Goal: Complete application form

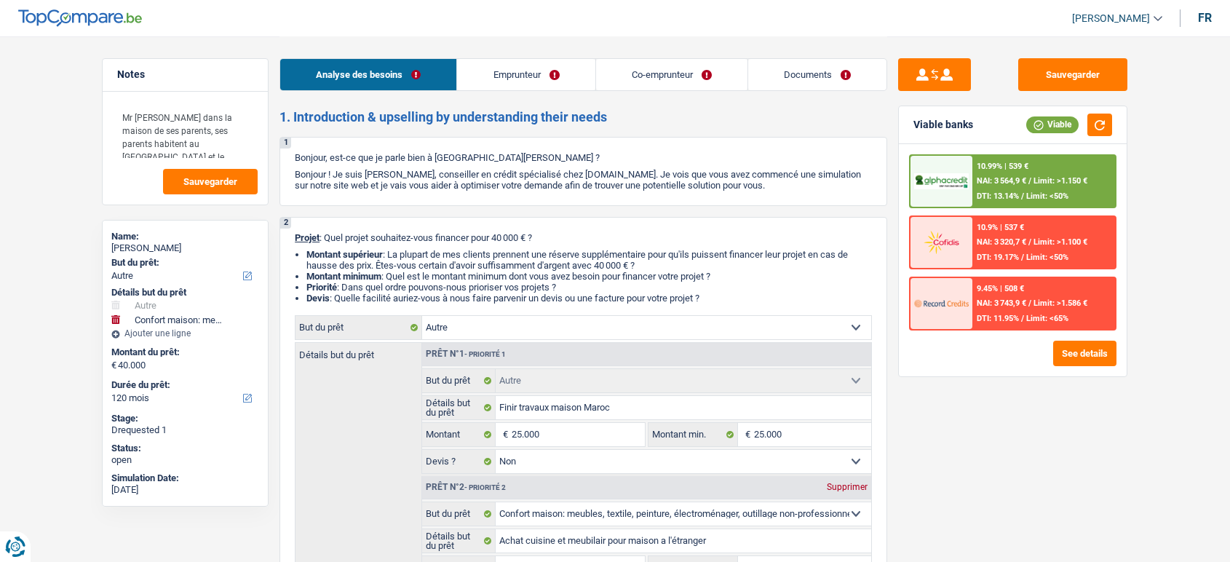
select select "other"
select select "household"
select select "120"
select select "other"
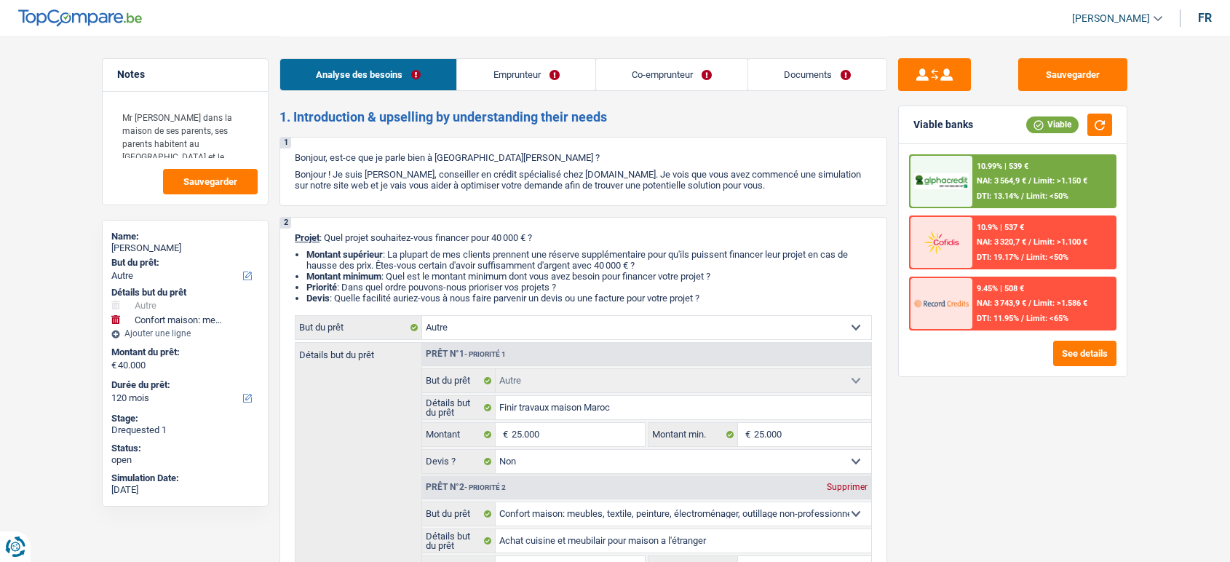
select select "other"
select select "false"
select select "household"
select select "yes"
select select "120"
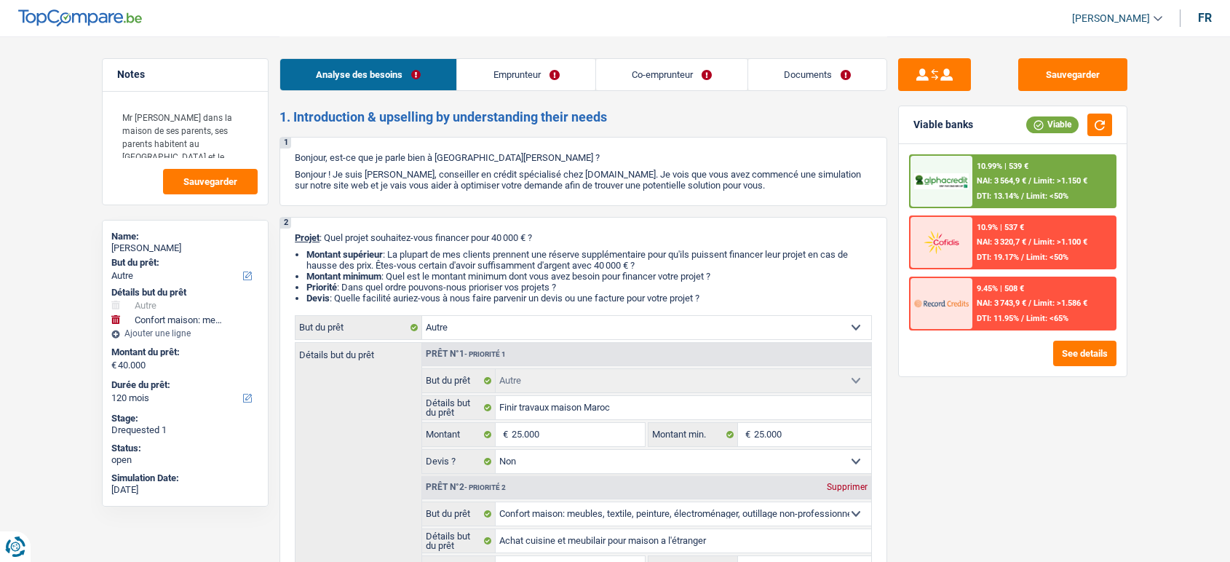
select select "privateEmployee"
select select "independent"
select select "netSalary"
select select "mealVouchers"
select select "netSalary"
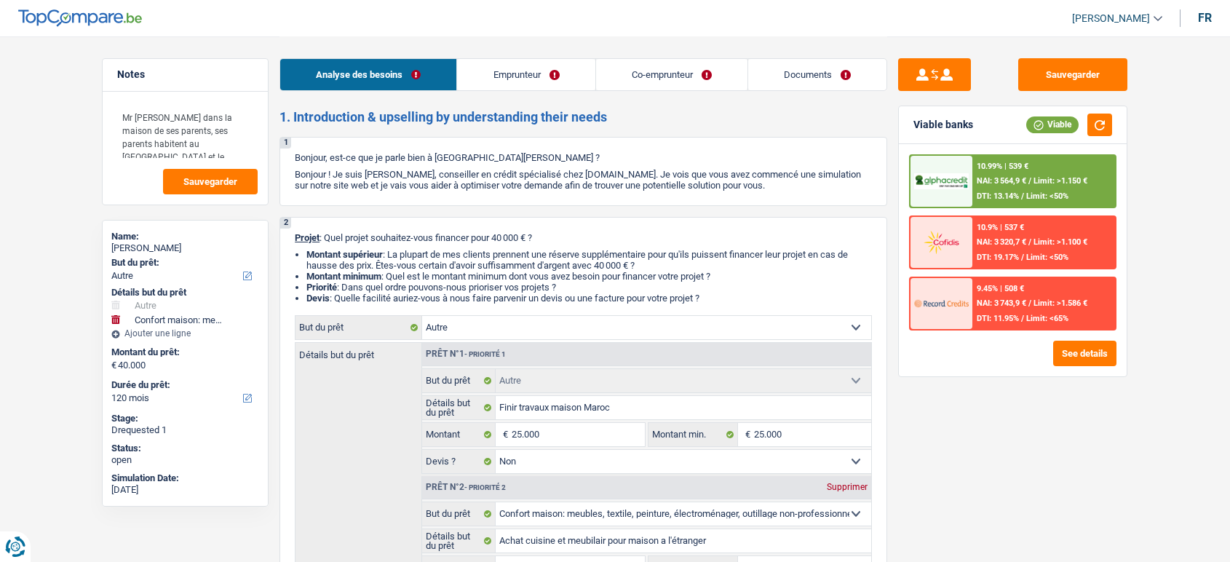
select select "familyAllowances"
select select "liveWithParents"
select select "other"
select select "false"
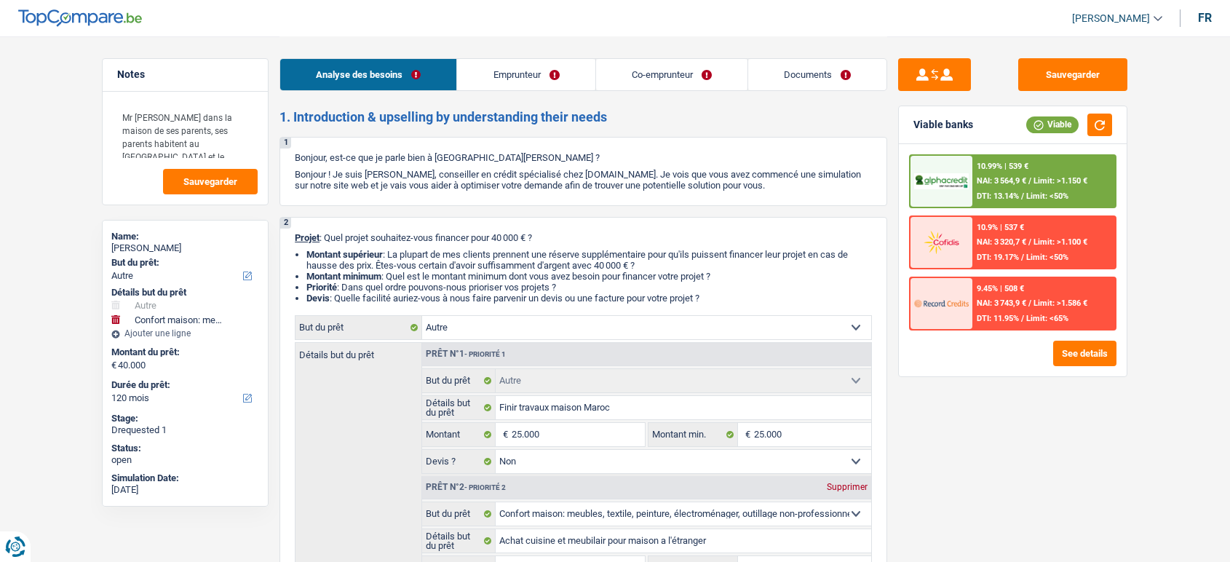
select select "household"
select select "yes"
select select "120"
click at [819, 73] on link "Documents" at bounding box center [817, 74] width 138 height 31
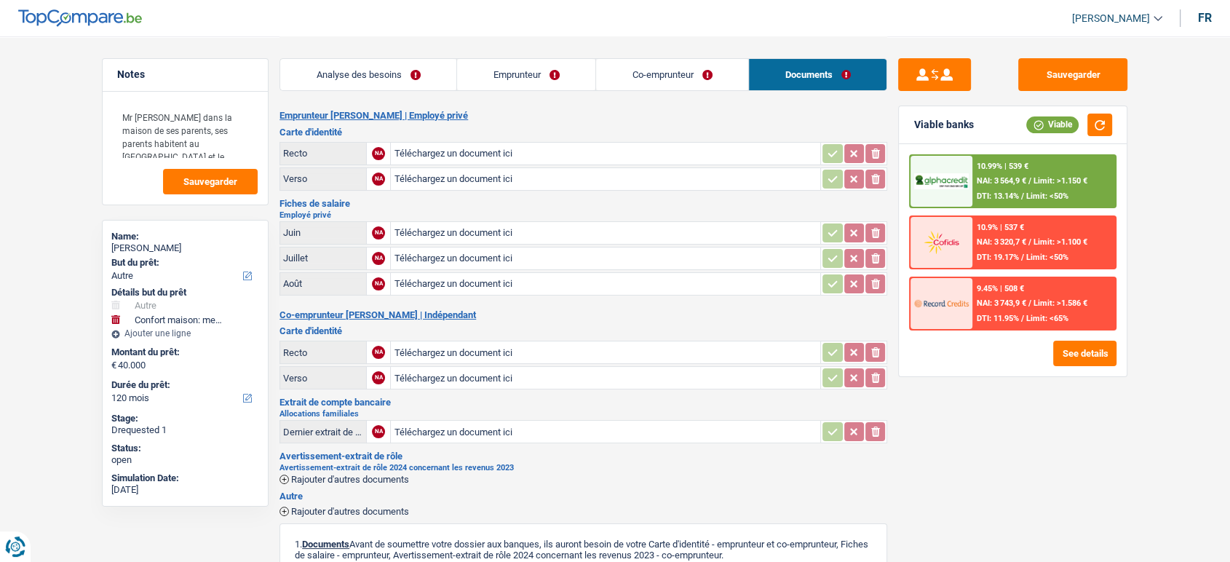
click at [644, 82] on link "Co-emprunteur" at bounding box center [672, 74] width 152 height 31
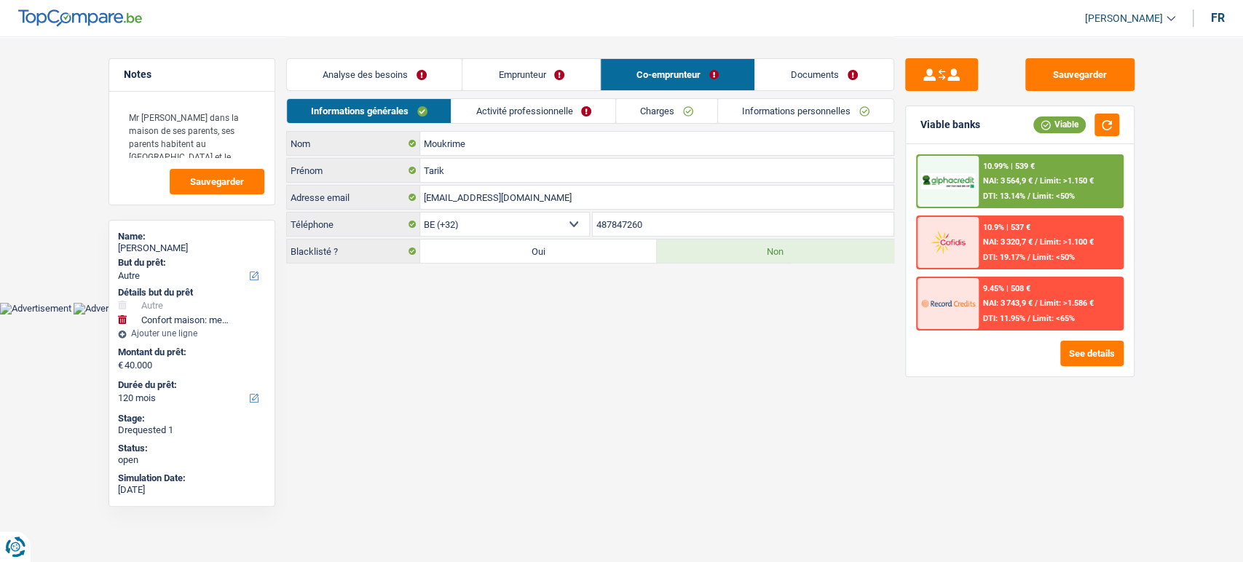
click at [539, 72] on link "Emprunteur" at bounding box center [531, 74] width 138 height 31
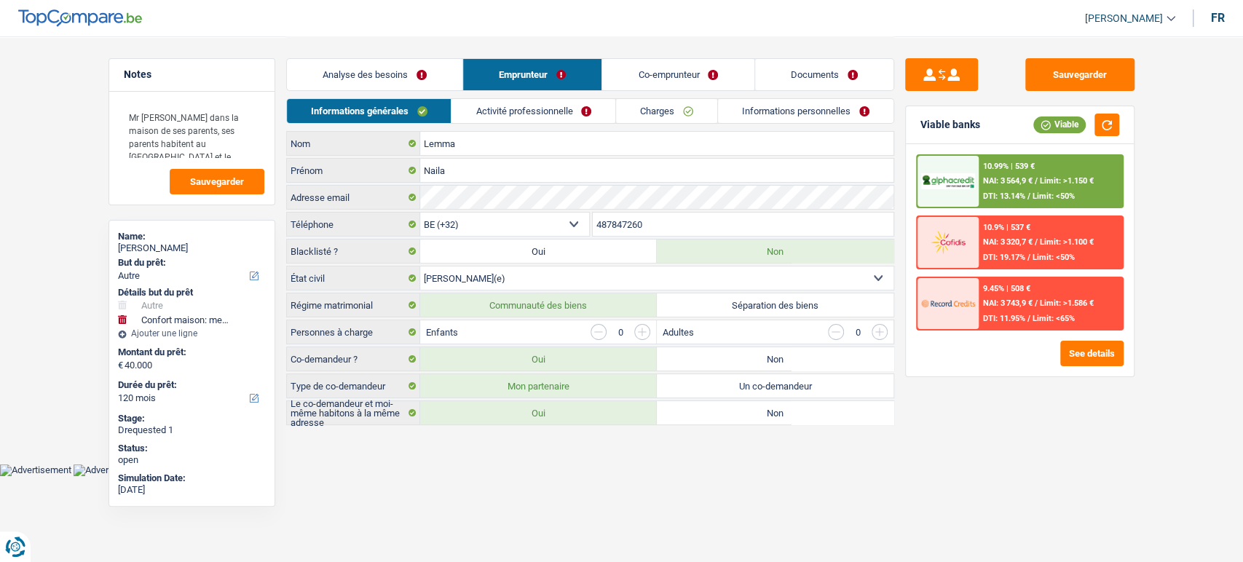
click at [640, 79] on link "Co-emprunteur" at bounding box center [677, 74] width 151 height 31
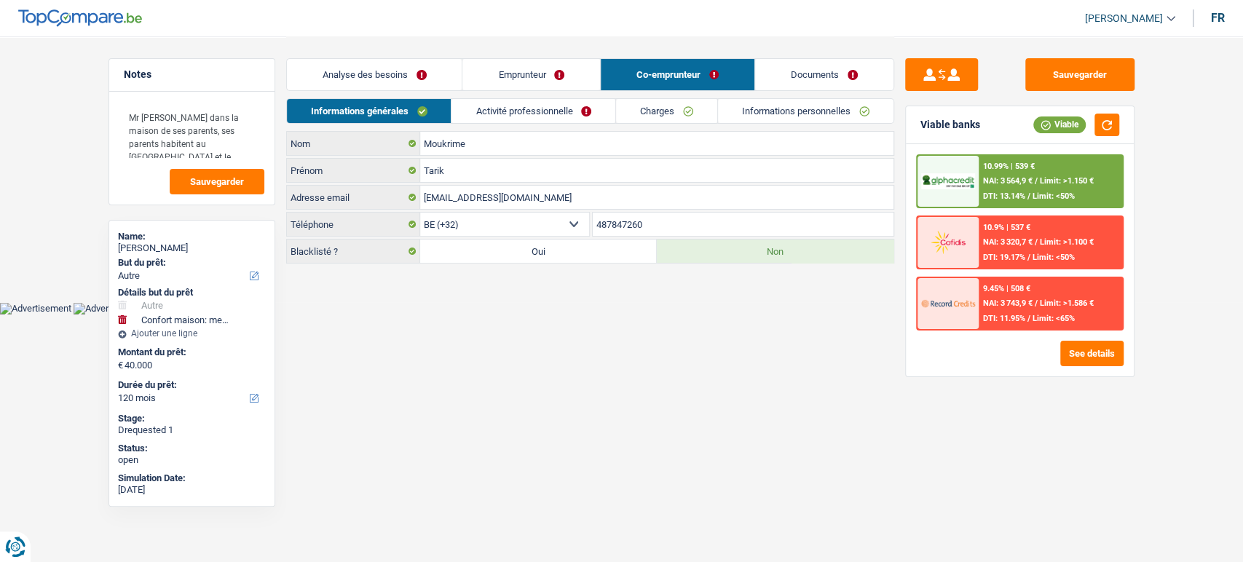
click at [554, 102] on link "Activité professionnelle" at bounding box center [533, 111] width 164 height 24
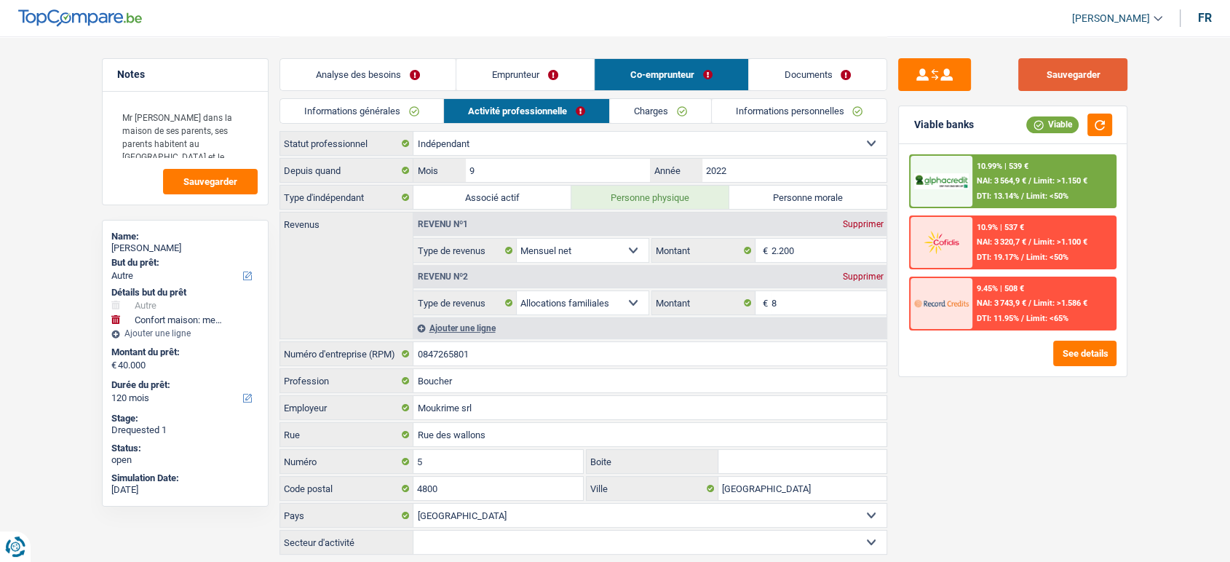
click at [1057, 88] on button "Sauvegarder" at bounding box center [1073, 74] width 109 height 33
click at [361, 68] on link "Analyse des besoins" at bounding box center [367, 74] width 175 height 31
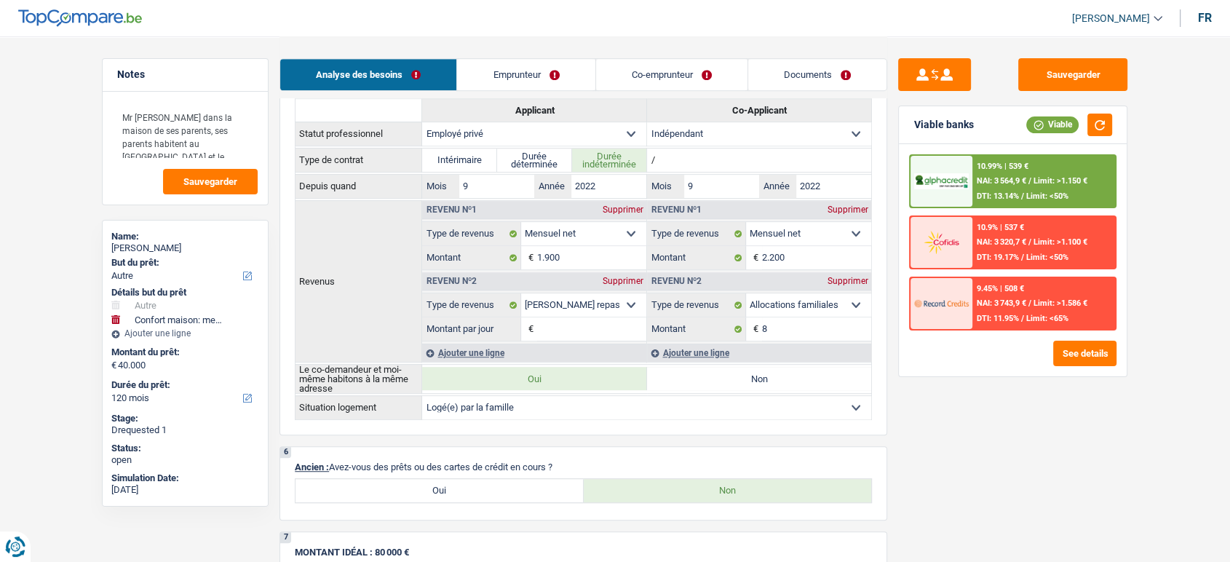
scroll to position [883, 0]
click at [1045, 178] on span "Limit: >1.150 €" at bounding box center [1061, 180] width 54 height 9
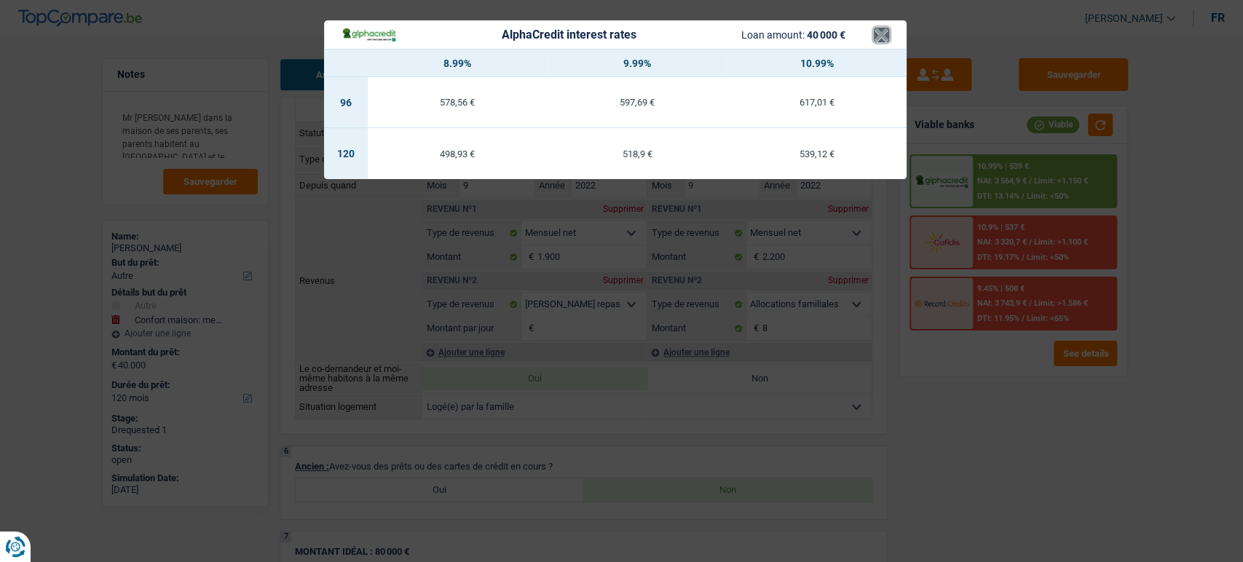
click at [874, 33] on button "×" at bounding box center [881, 35] width 15 height 15
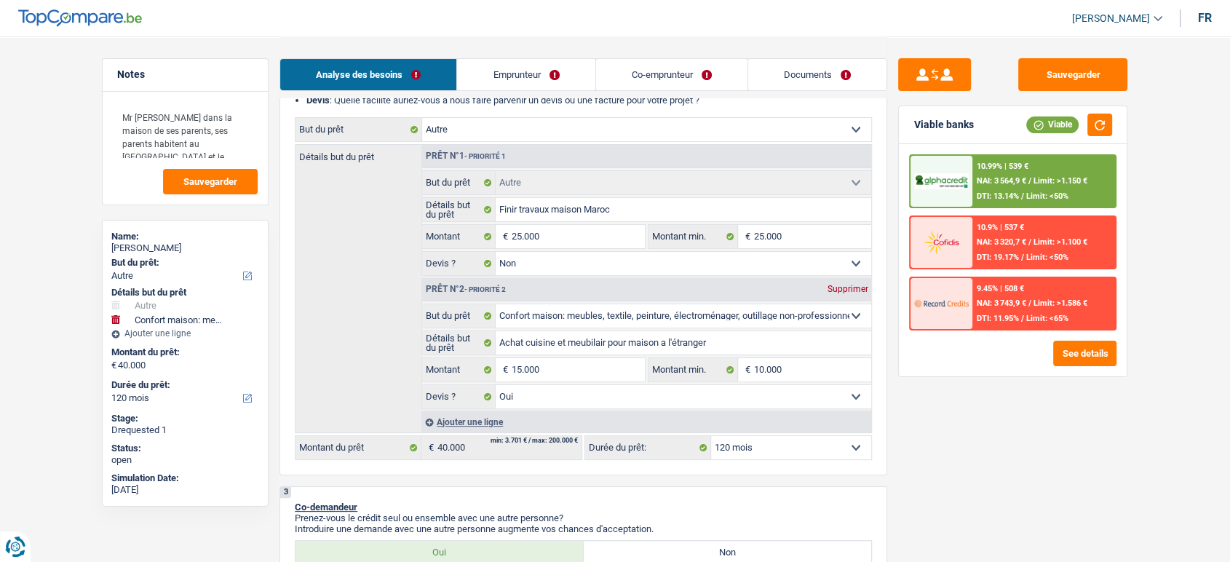
scroll to position [193, 0]
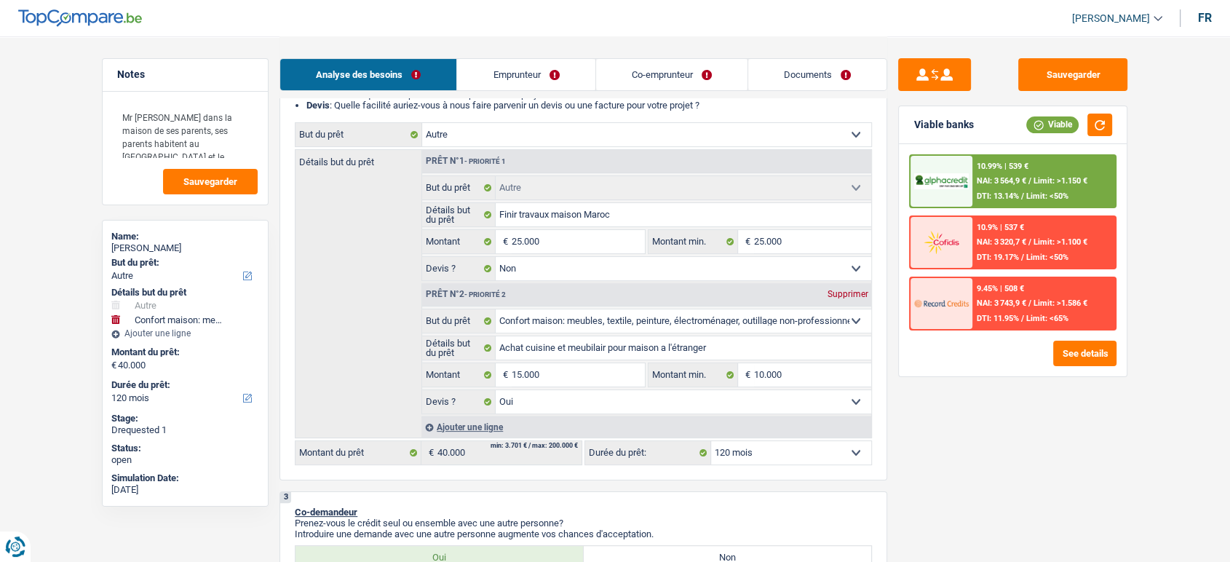
click at [998, 192] on span "DTI: 13.14%" at bounding box center [998, 195] width 42 height 9
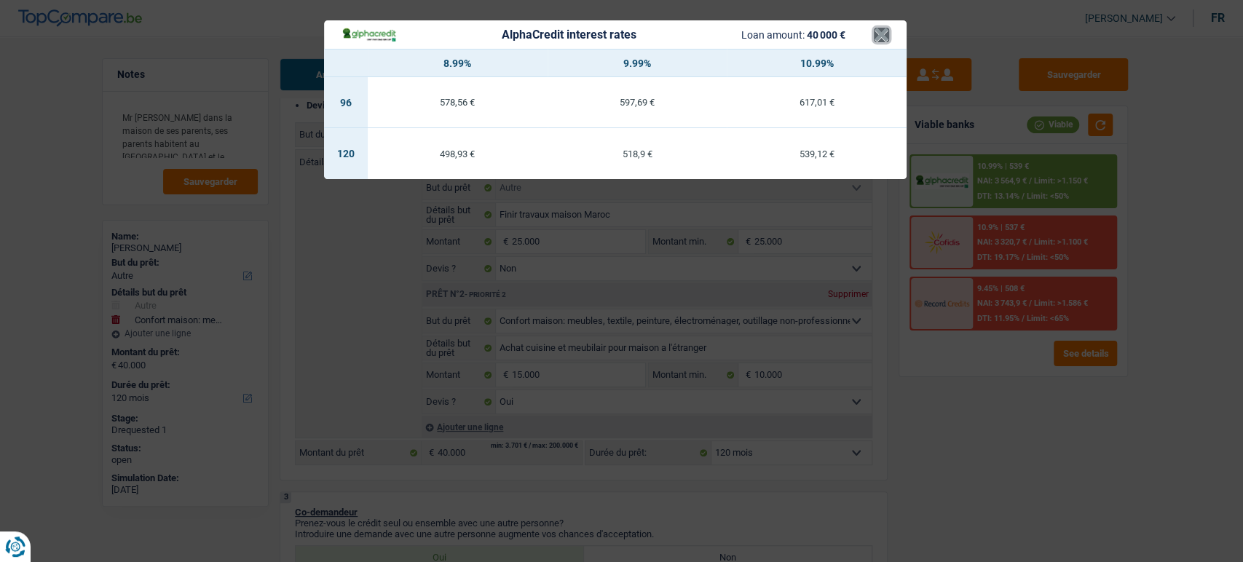
click at [879, 40] on button "×" at bounding box center [881, 35] width 15 height 15
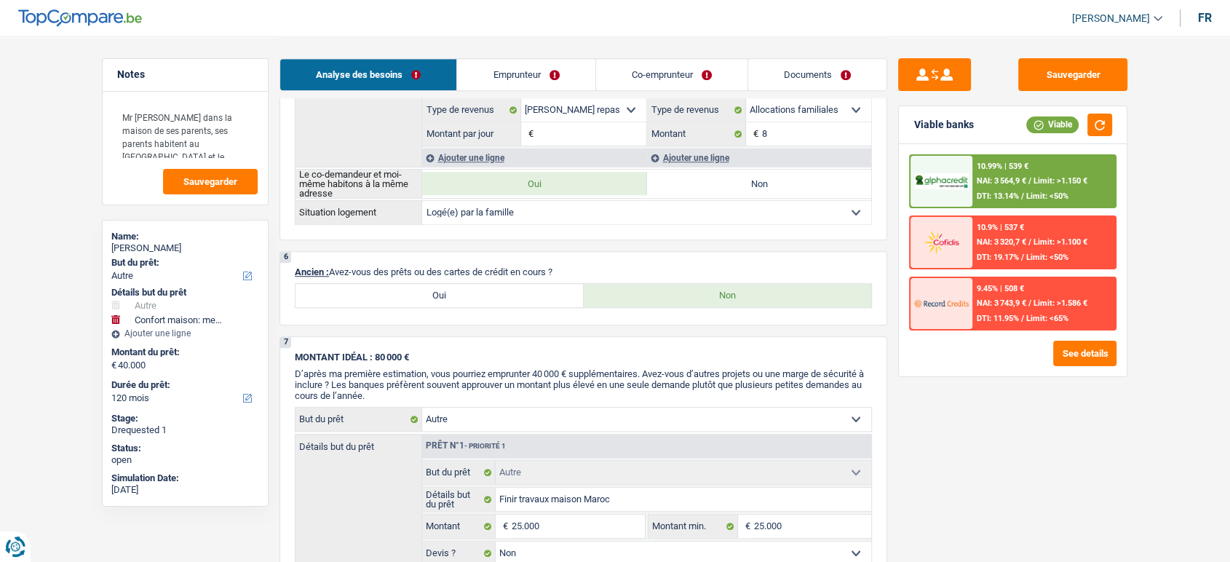
scroll to position [835, 0]
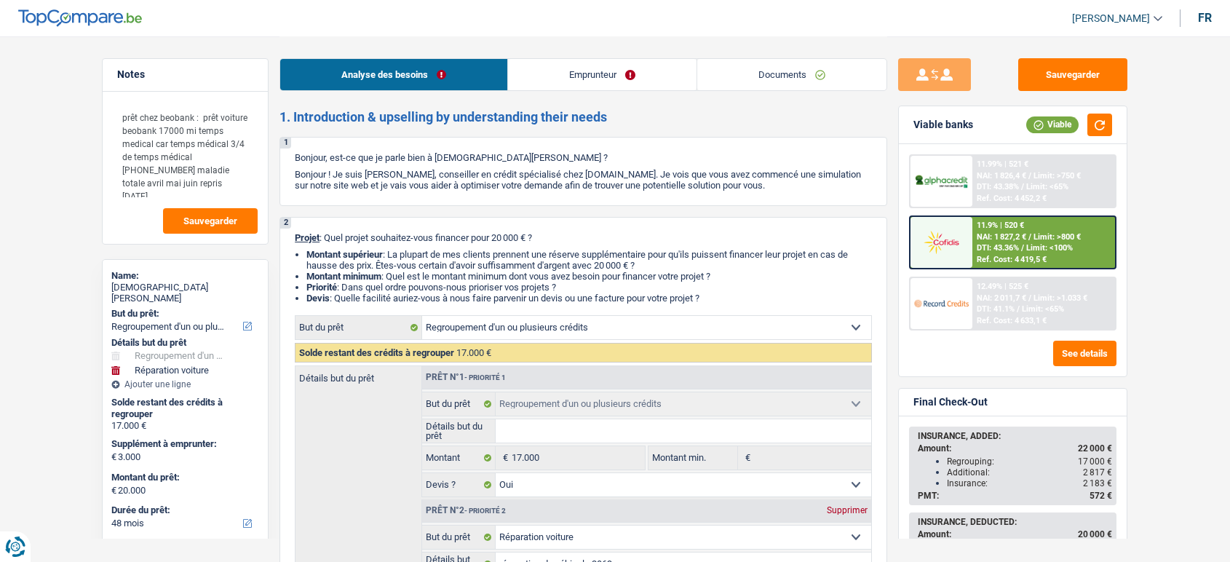
select select "refinancing"
select select "carRepair"
select select "48"
select select "refinancing"
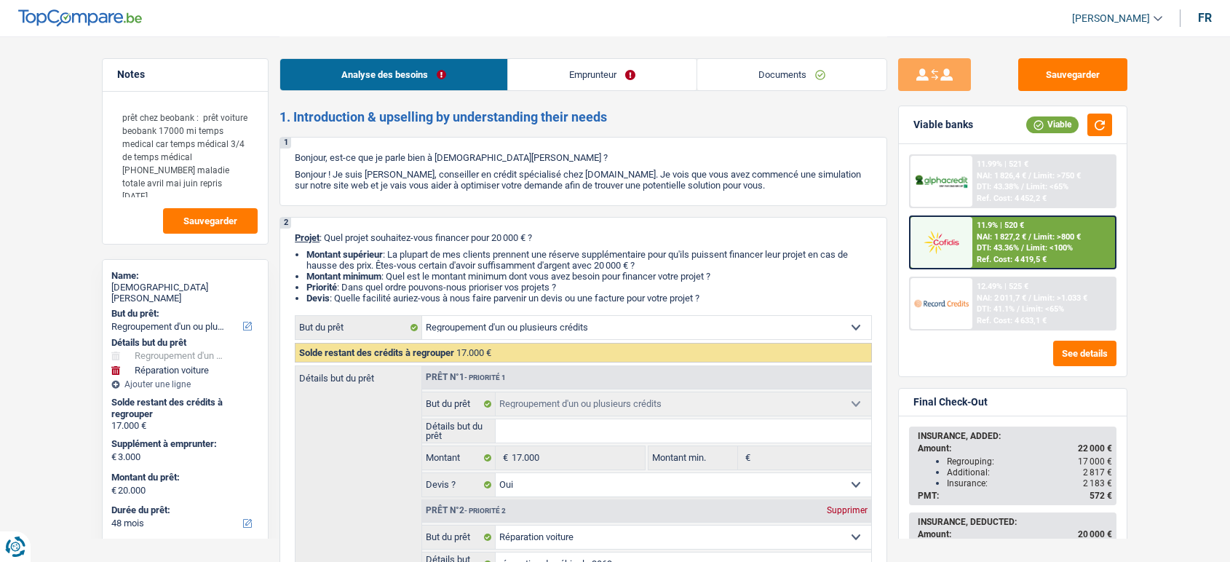
select select "refinancing"
select select "yes"
select select "carRepair"
select select "yes"
select select "48"
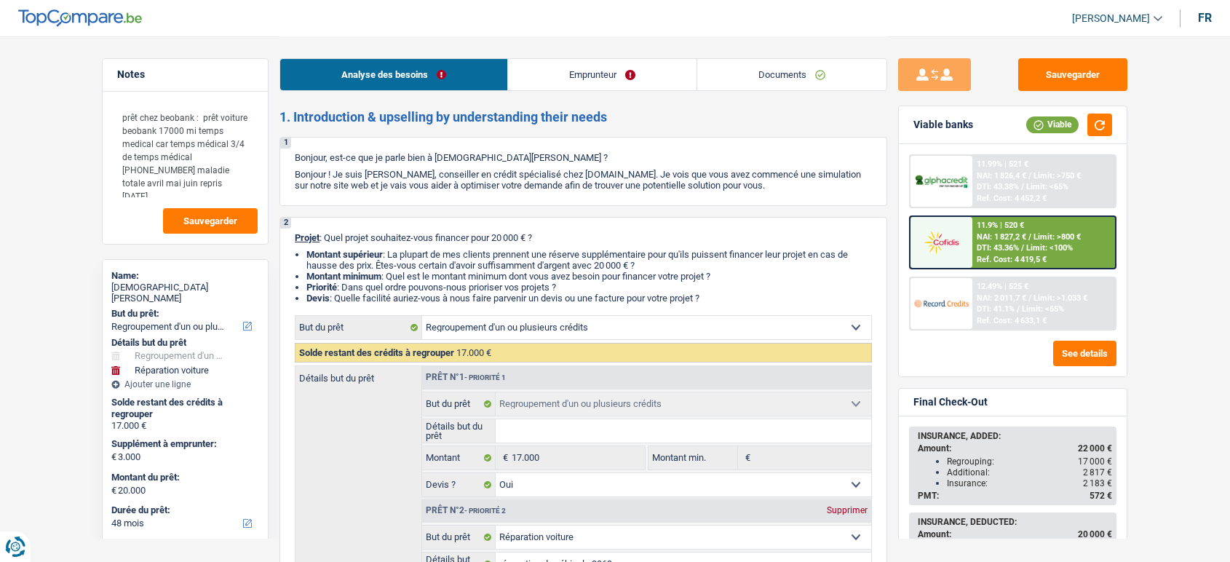
select select "privateEmployee"
select select "netSalary"
select select "mutualityIndemnity"
select select "mealVouchers"
select select "ownerWithMortgage"
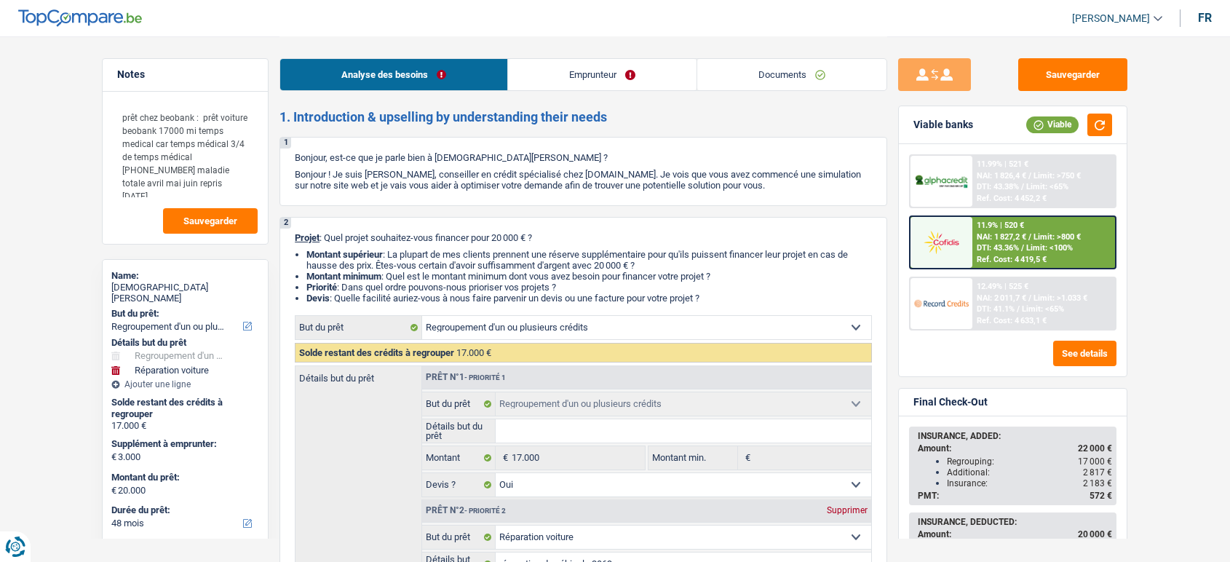
select select "mortgage"
select select "240"
select select "carLoan"
select select "84"
select select "personalLoan"
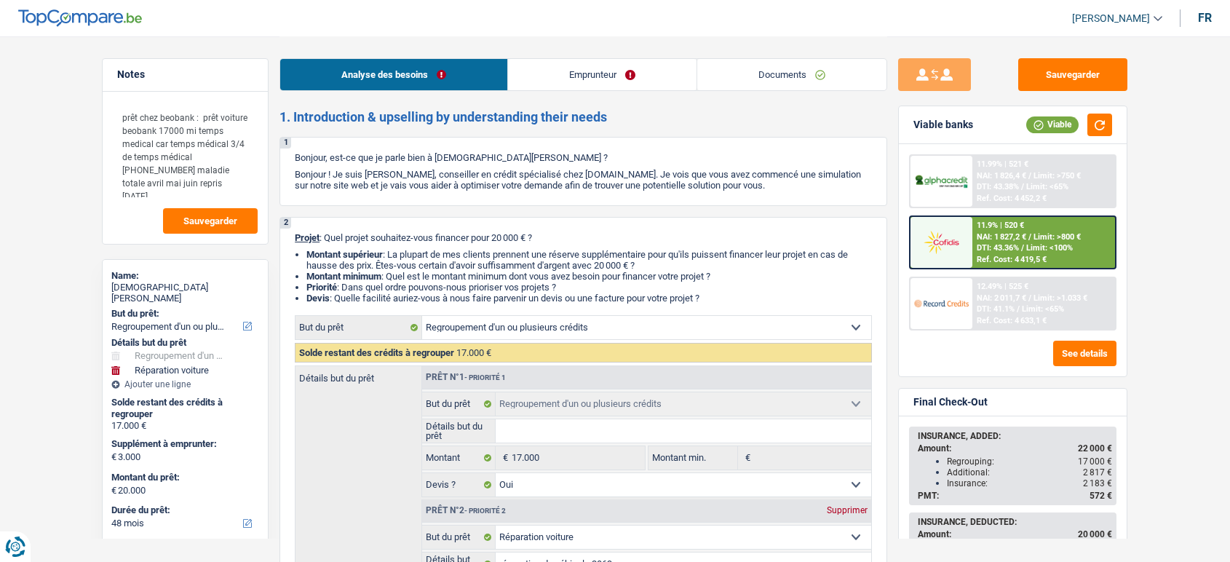
select select "other"
select select "24"
select select "refinancing"
select select "yes"
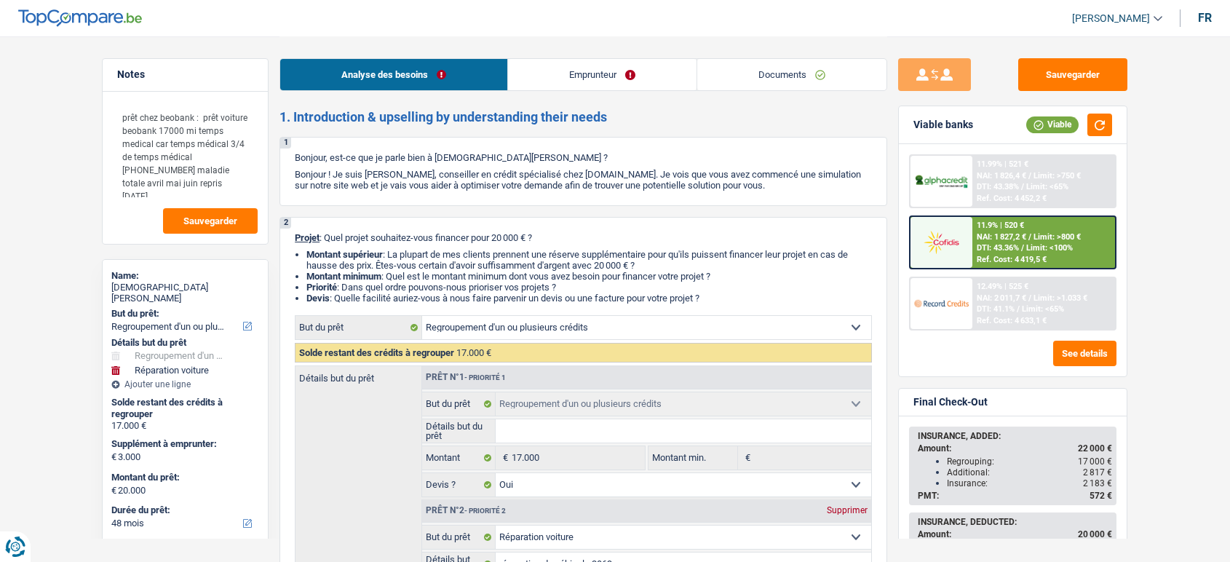
select select "carRepair"
select select "yes"
select select "48"
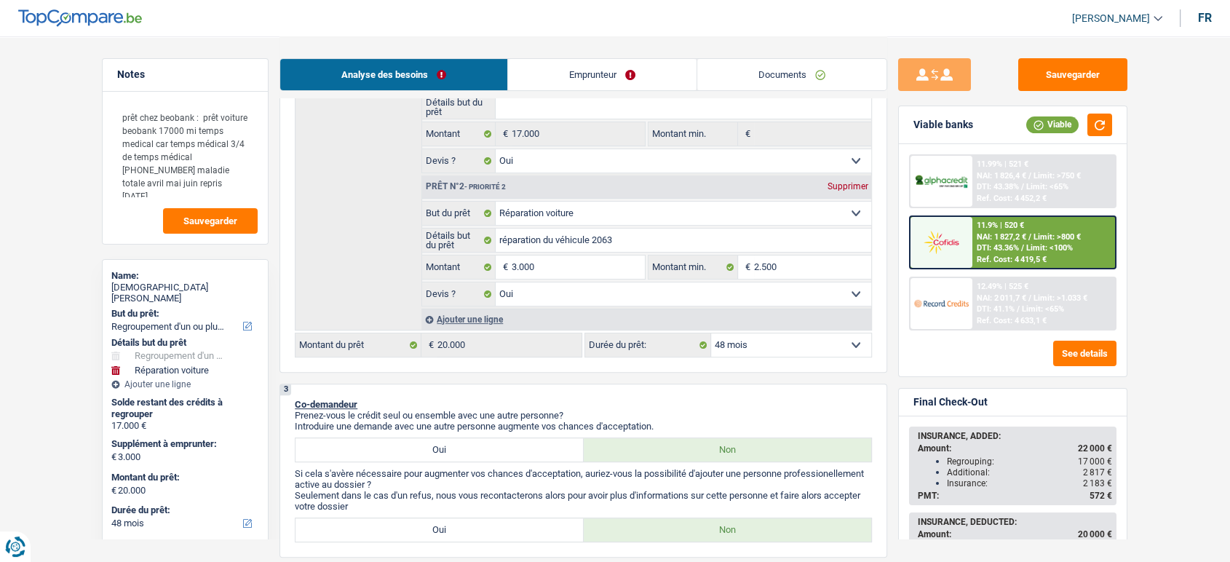
scroll to position [324, 0]
click at [542, 272] on input "3.000" at bounding box center [578, 267] width 133 height 23
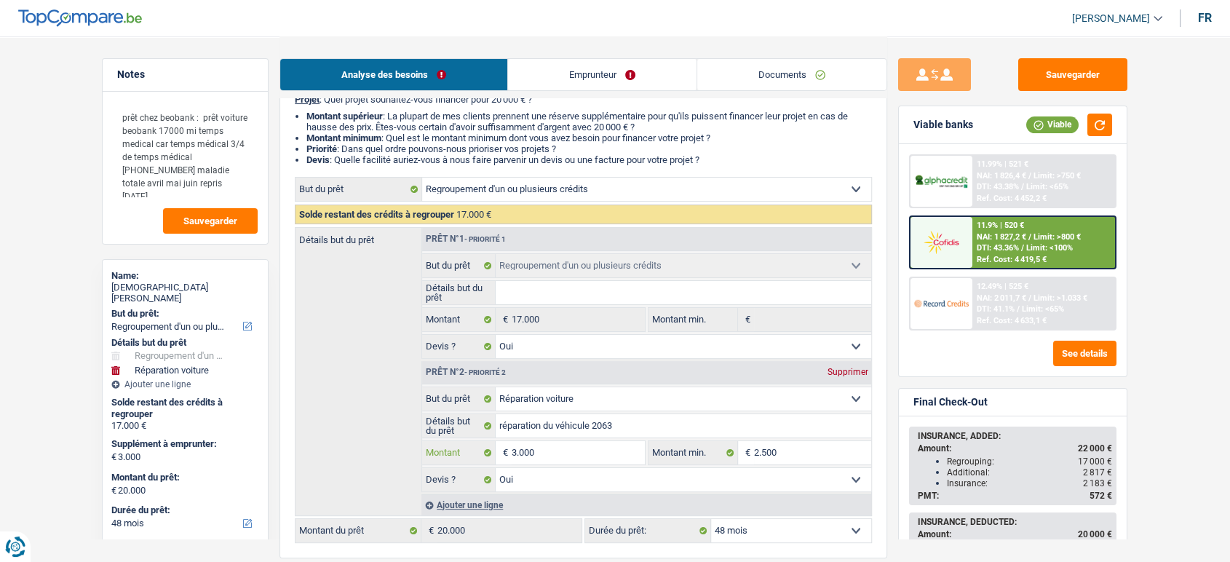
scroll to position [136, 0]
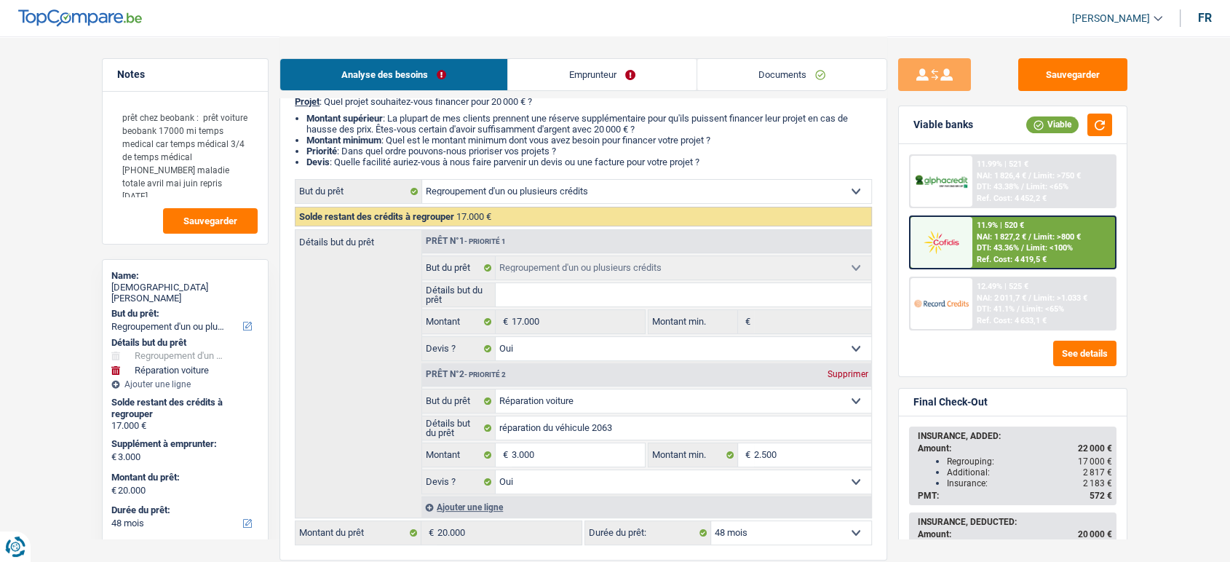
click at [816, 203] on select "Confort maison: meubles, textile, peinture, électroménager, outillage non-profe…" at bounding box center [646, 191] width 449 height 23
select select "carRepair"
click at [422, 185] on select "Confort maison: meubles, textile, peinture, électroménager, outillage non-profe…" at bounding box center [646, 191] width 449 height 23
select select "carRepair"
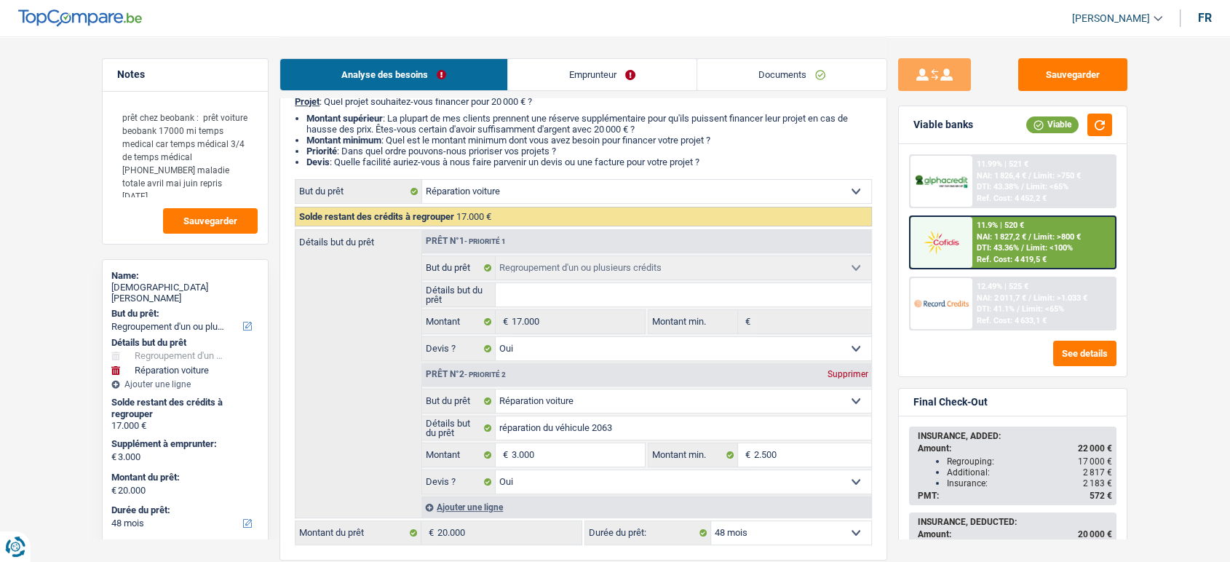
select select "refinancing"
select select "30"
select select "carRepair"
type input "réparation du véhicule 2063"
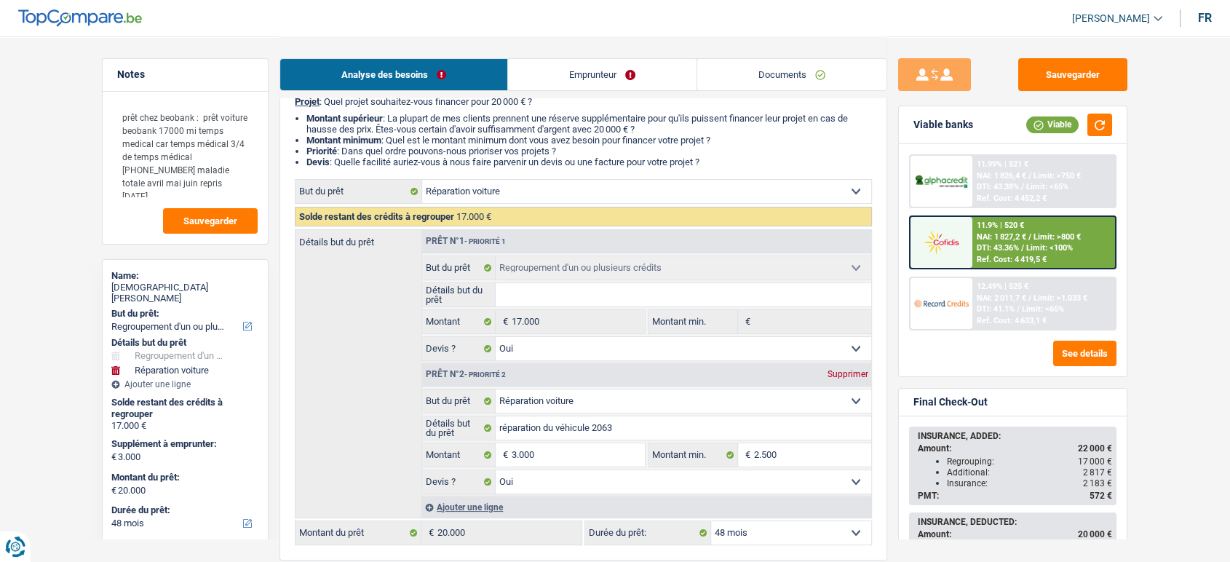
type input "3.000"
type input "2.500"
select select "30"
radio input "false"
radio input "true"
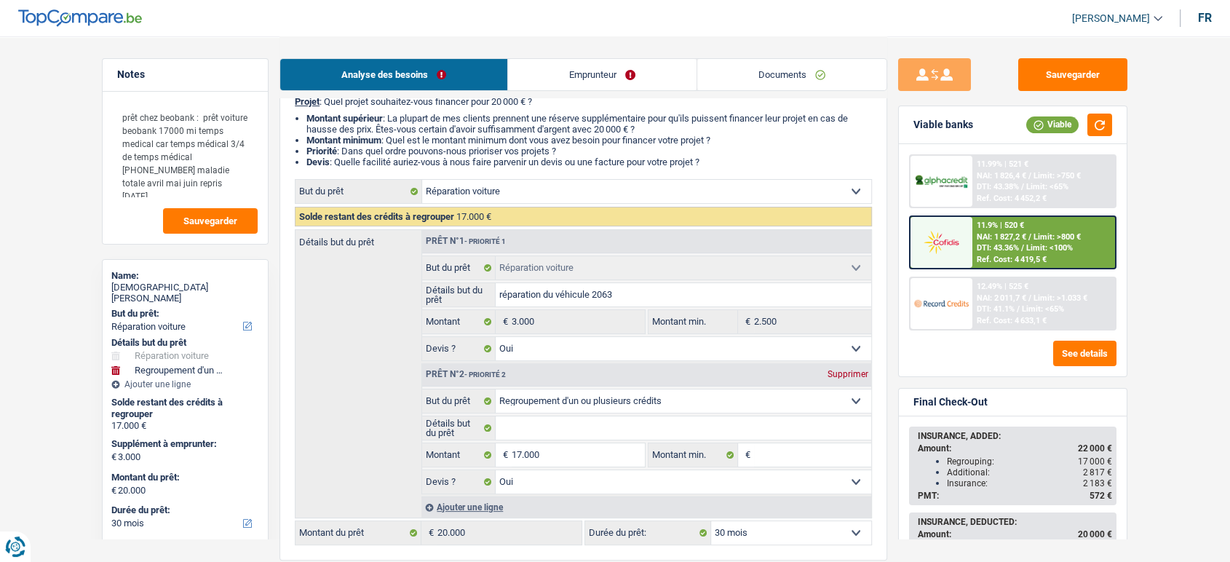
select select "carRepair"
type input "réparation du véhicule 2063"
type input "3.000"
type input "2.500"
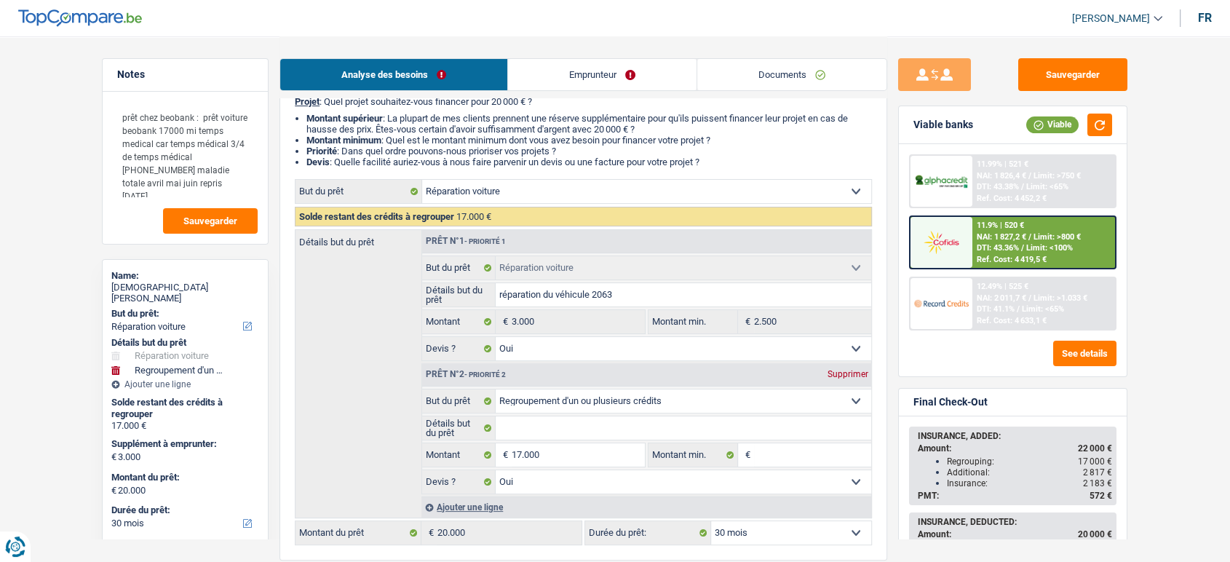
select select "30"
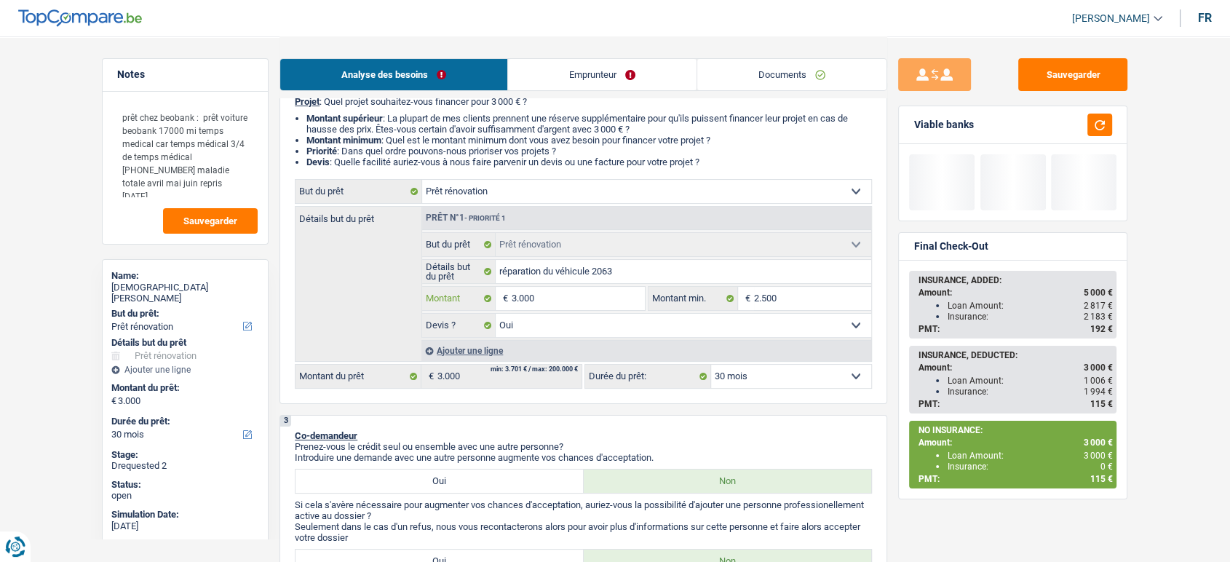
click at [622, 308] on input "3.000" at bounding box center [578, 298] width 133 height 23
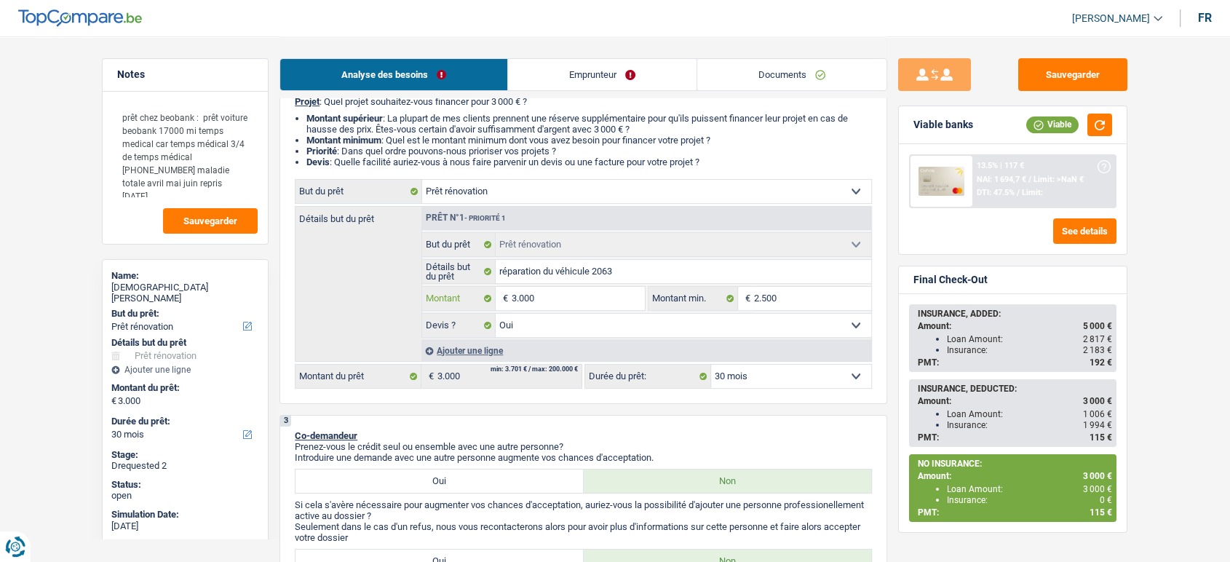
click at [622, 308] on input "3.000" at bounding box center [578, 298] width 133 height 23
type input "5"
type input "50"
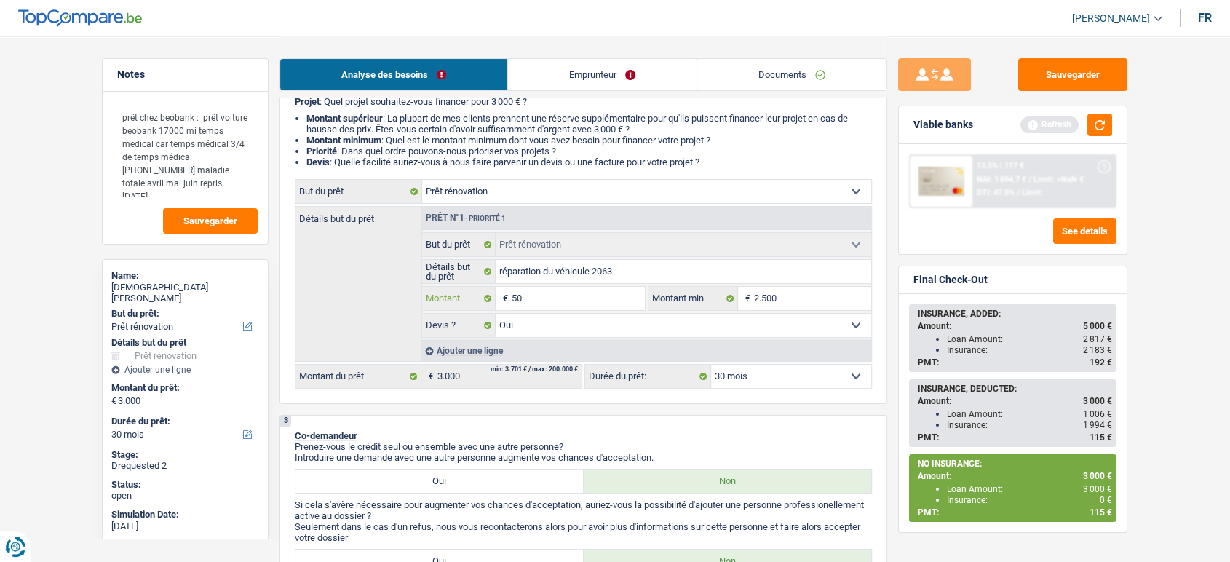
type input "500"
type input "5.000"
type input "500"
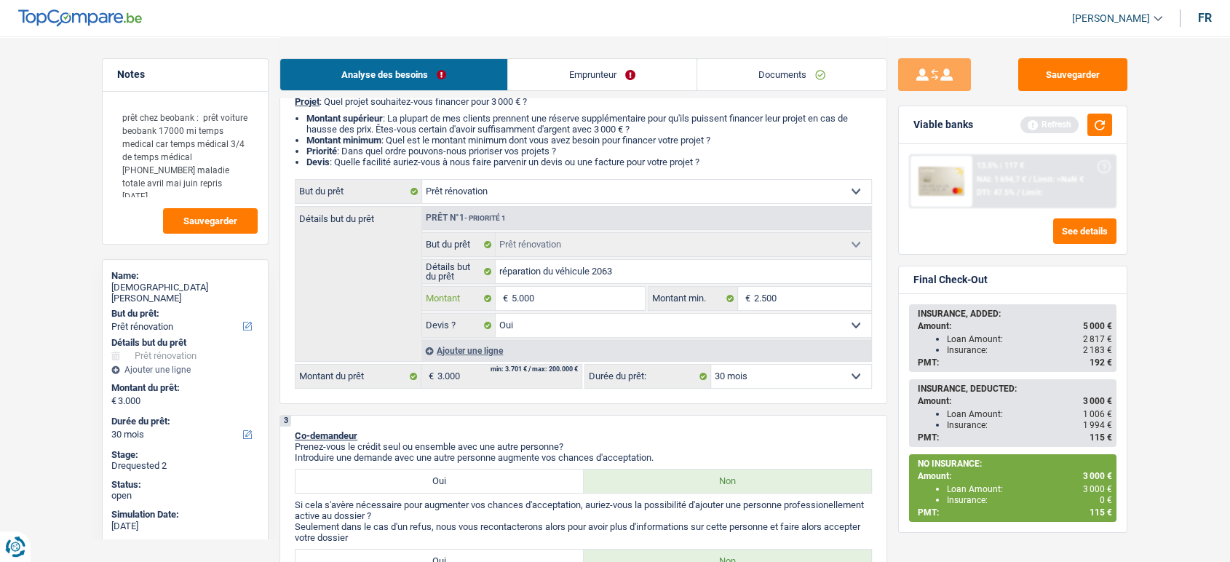
type input "500"
type input "5.001"
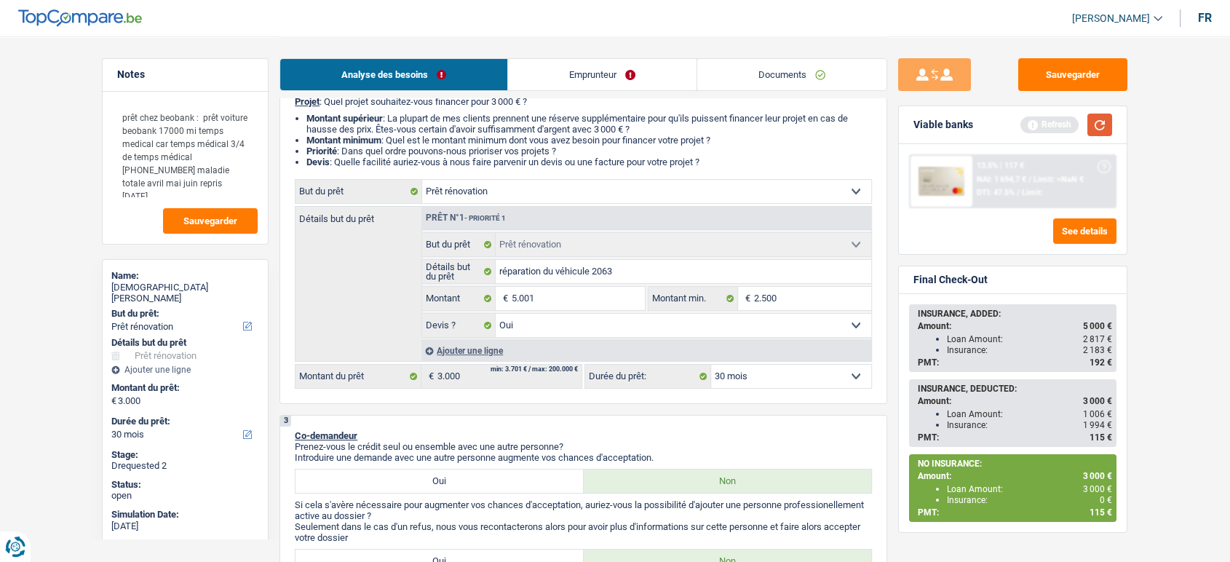
type input "5.001"
select select "36"
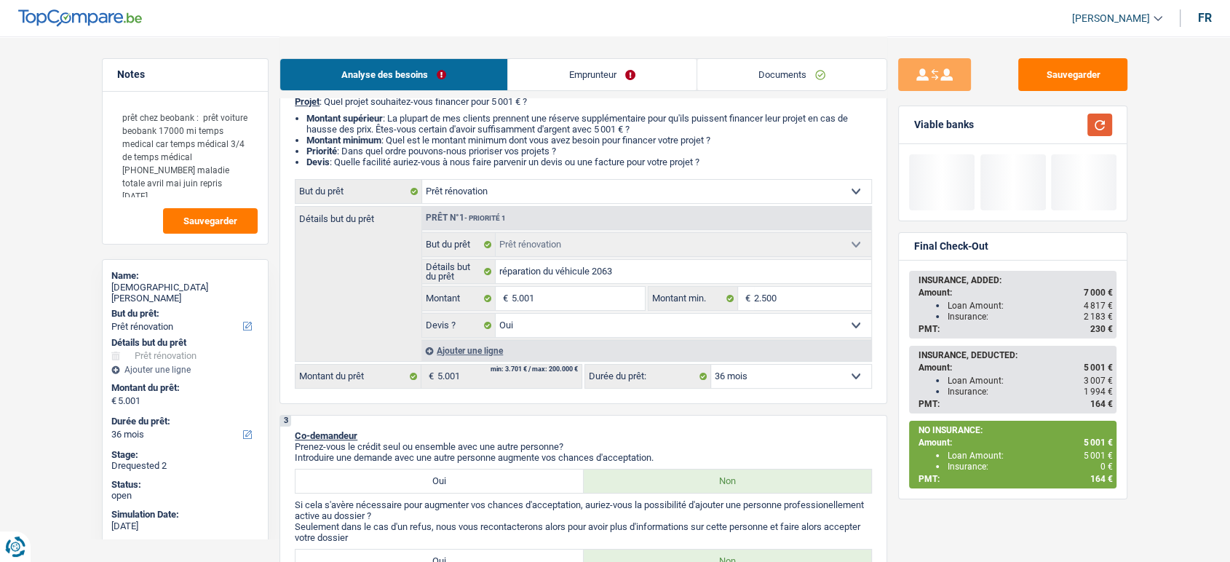
click at [1102, 126] on button "button" at bounding box center [1100, 125] width 25 height 23
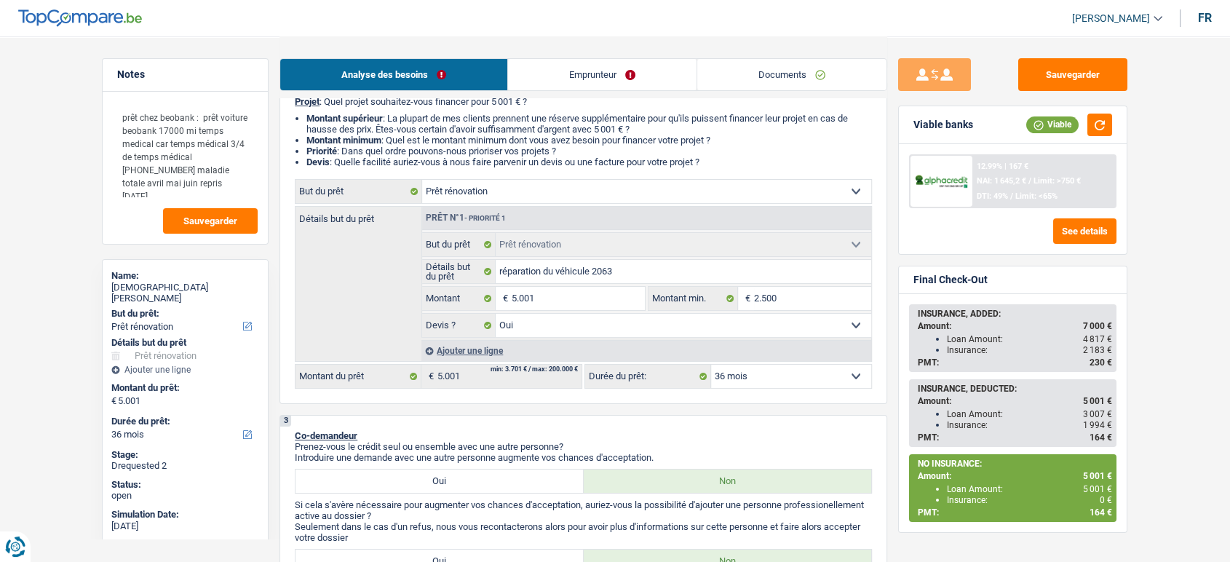
click at [1039, 173] on div "12.99% | 167 € NAI: 1 645,2 € / Limit: >750 € DTI: 49% / Limit: <65%" at bounding box center [1044, 181] width 143 height 51
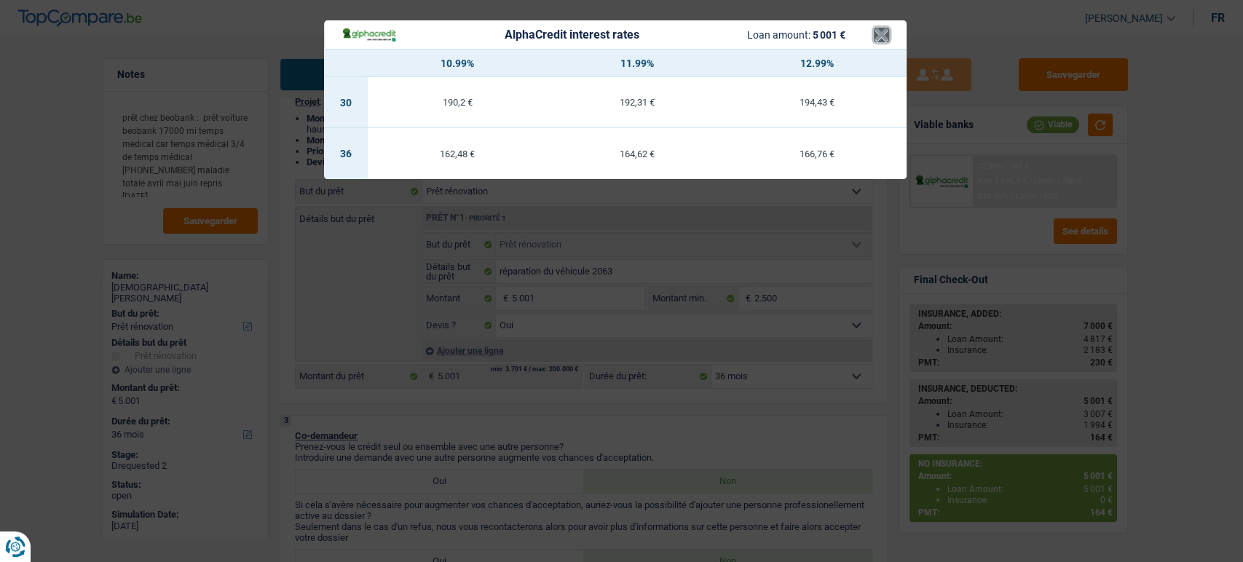
click at [874, 38] on button "×" at bounding box center [881, 35] width 15 height 15
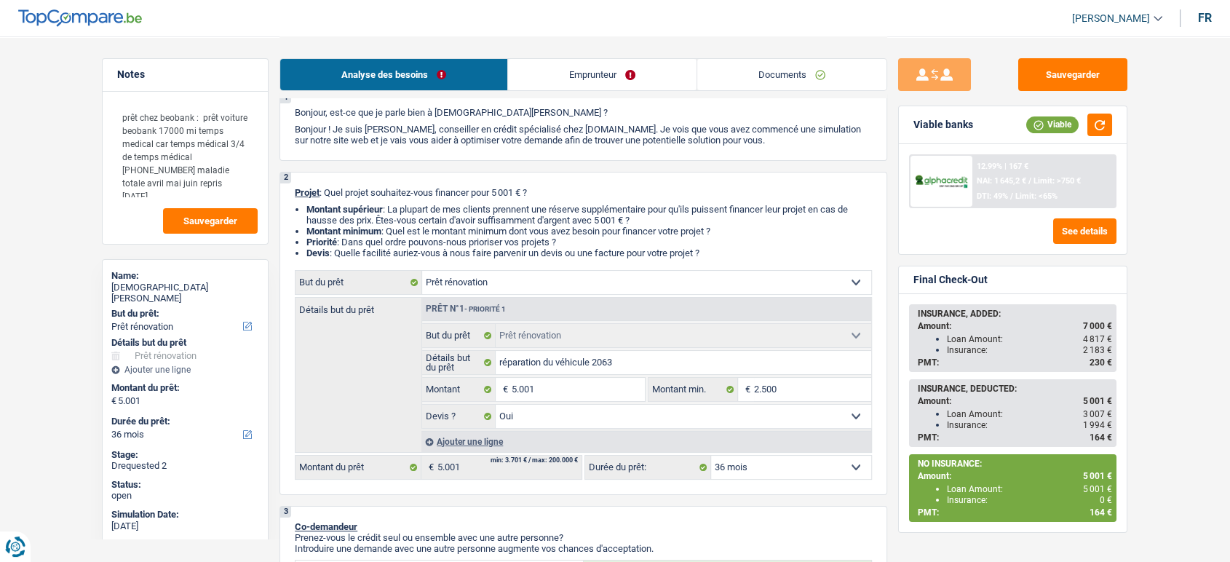
scroll to position [0, 0]
